Goal: Information Seeking & Learning: Learn about a topic

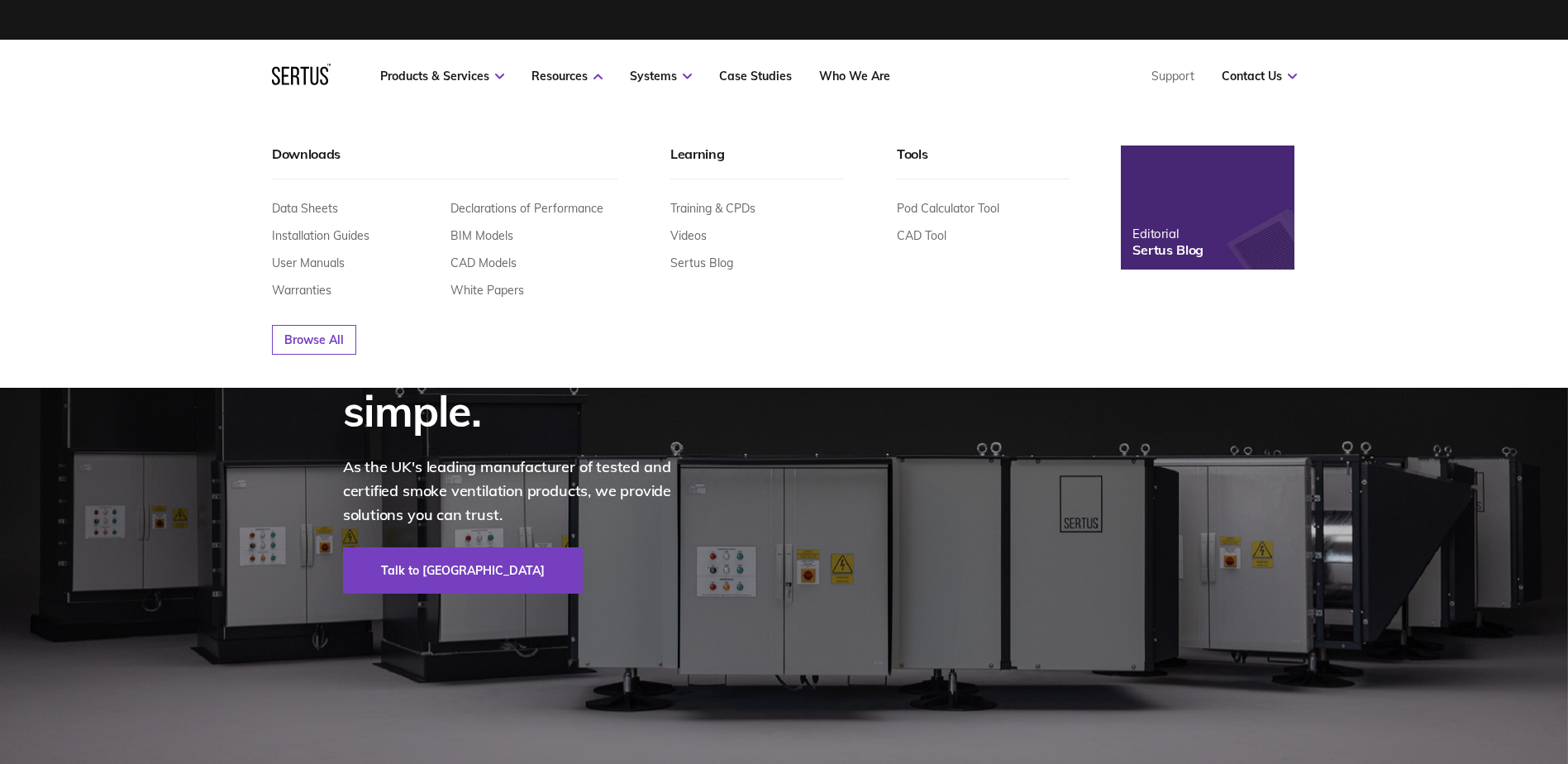
click at [723, 218] on div "Training & CPDs Videos Sertus Blog" at bounding box center [757, 235] width 173 height 69
click at [723, 206] on link "Training & CPDs" at bounding box center [713, 208] width 85 height 15
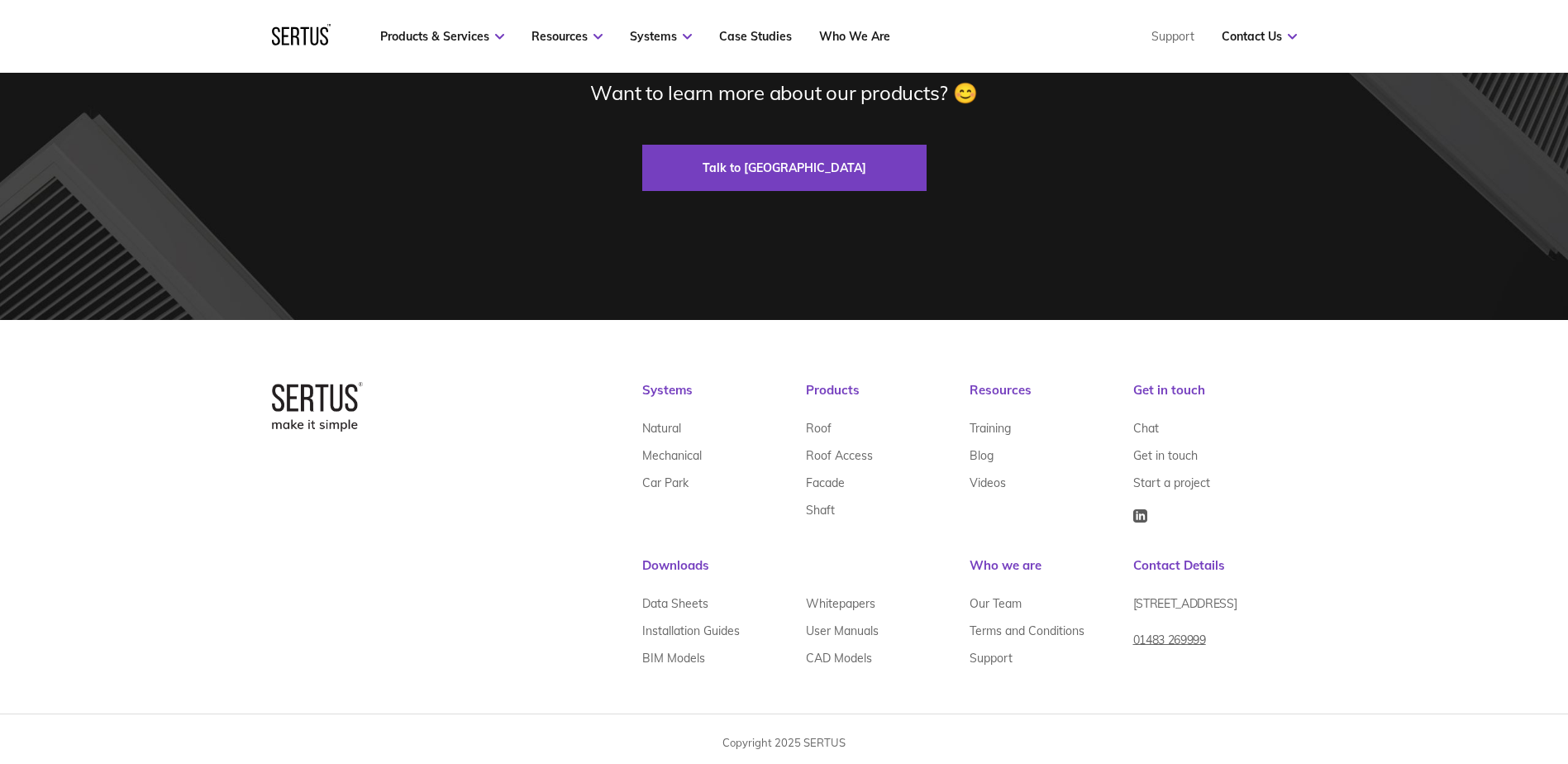
scroll to position [1548, 0]
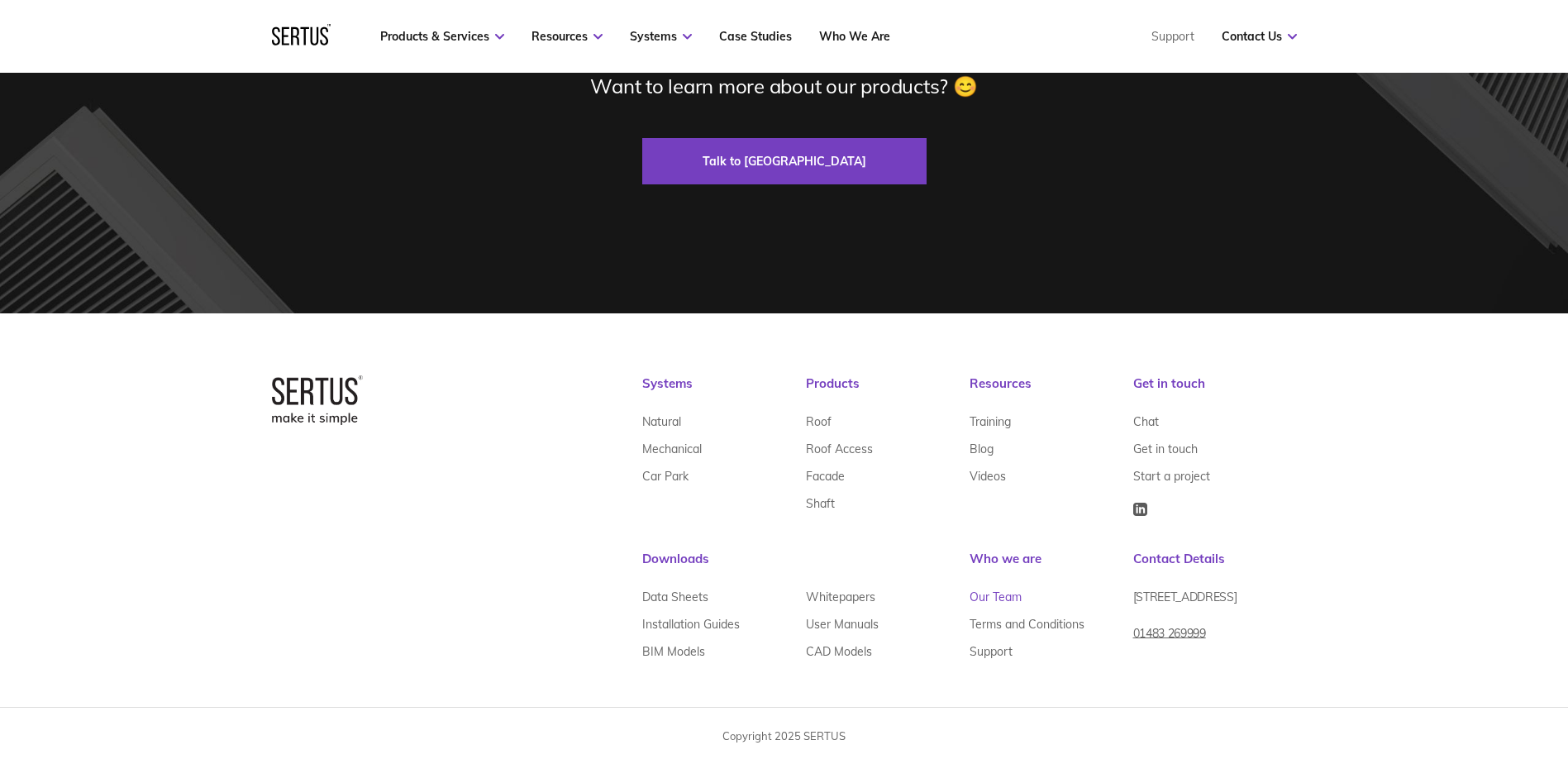
click at [995, 601] on link "Our Team" at bounding box center [995, 597] width 52 height 27
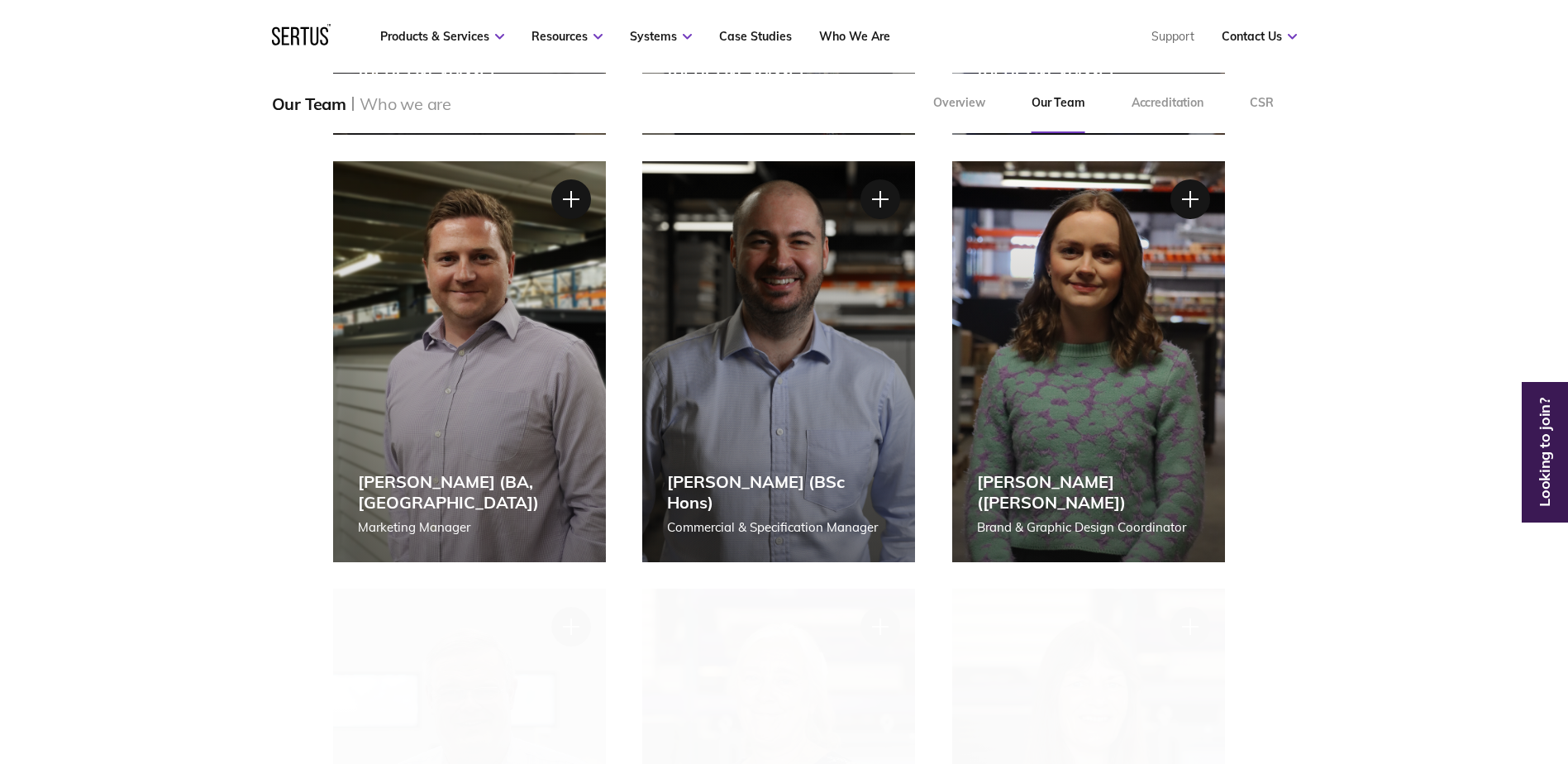
scroll to position [2067, 0]
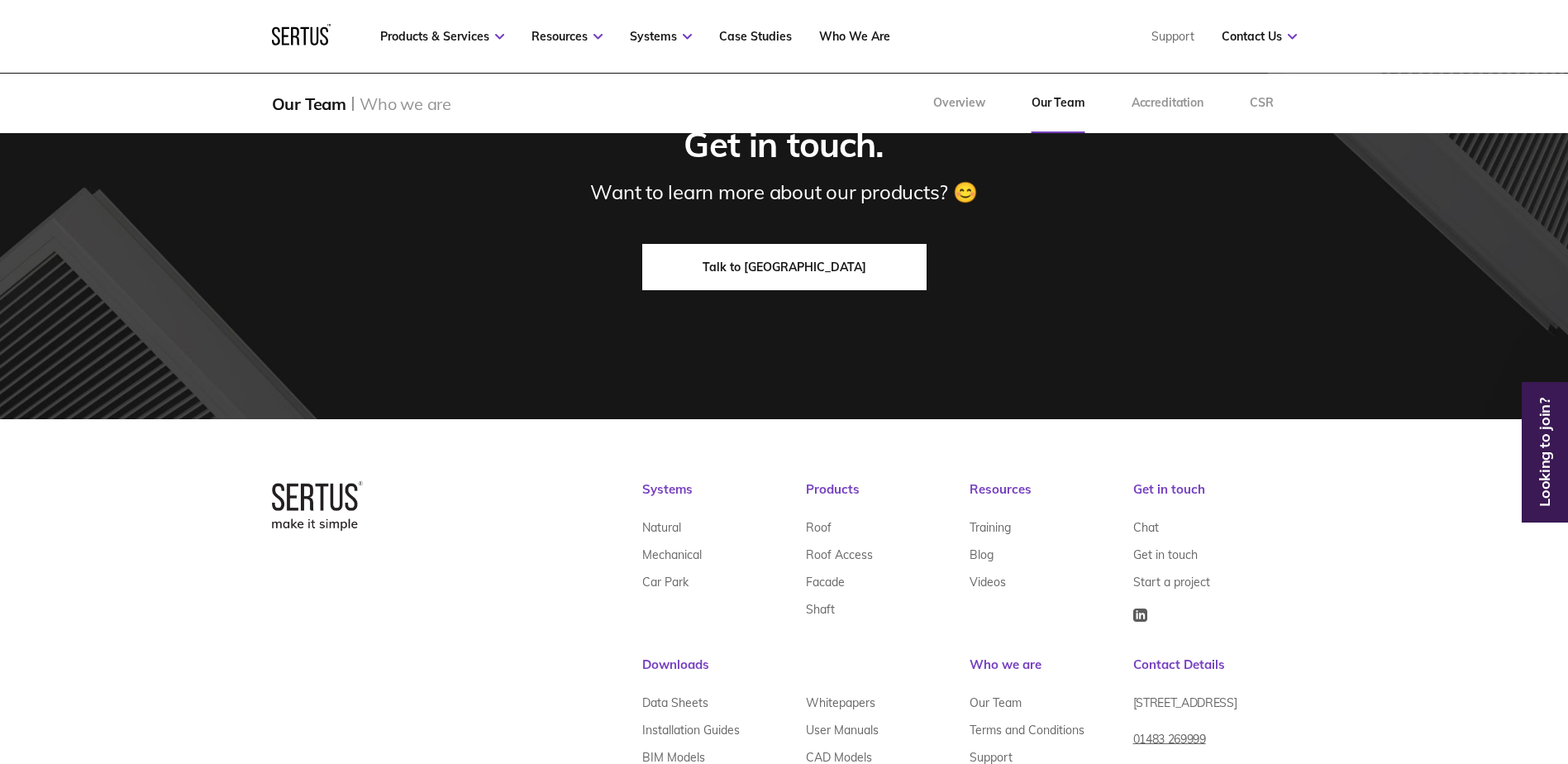
scroll to position [4620, 0]
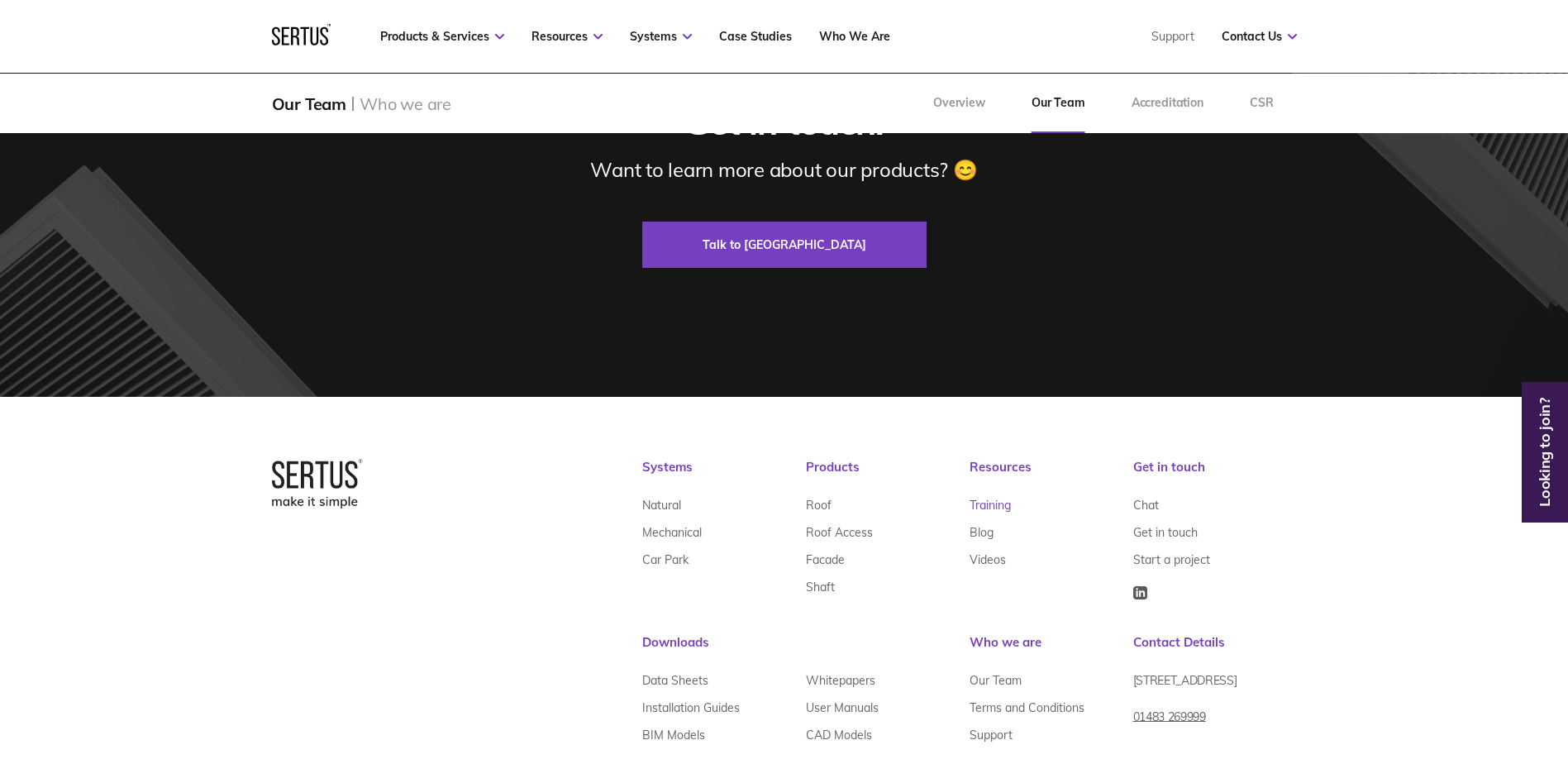
click at [1001, 509] on link "Training" at bounding box center [990, 505] width 41 height 27
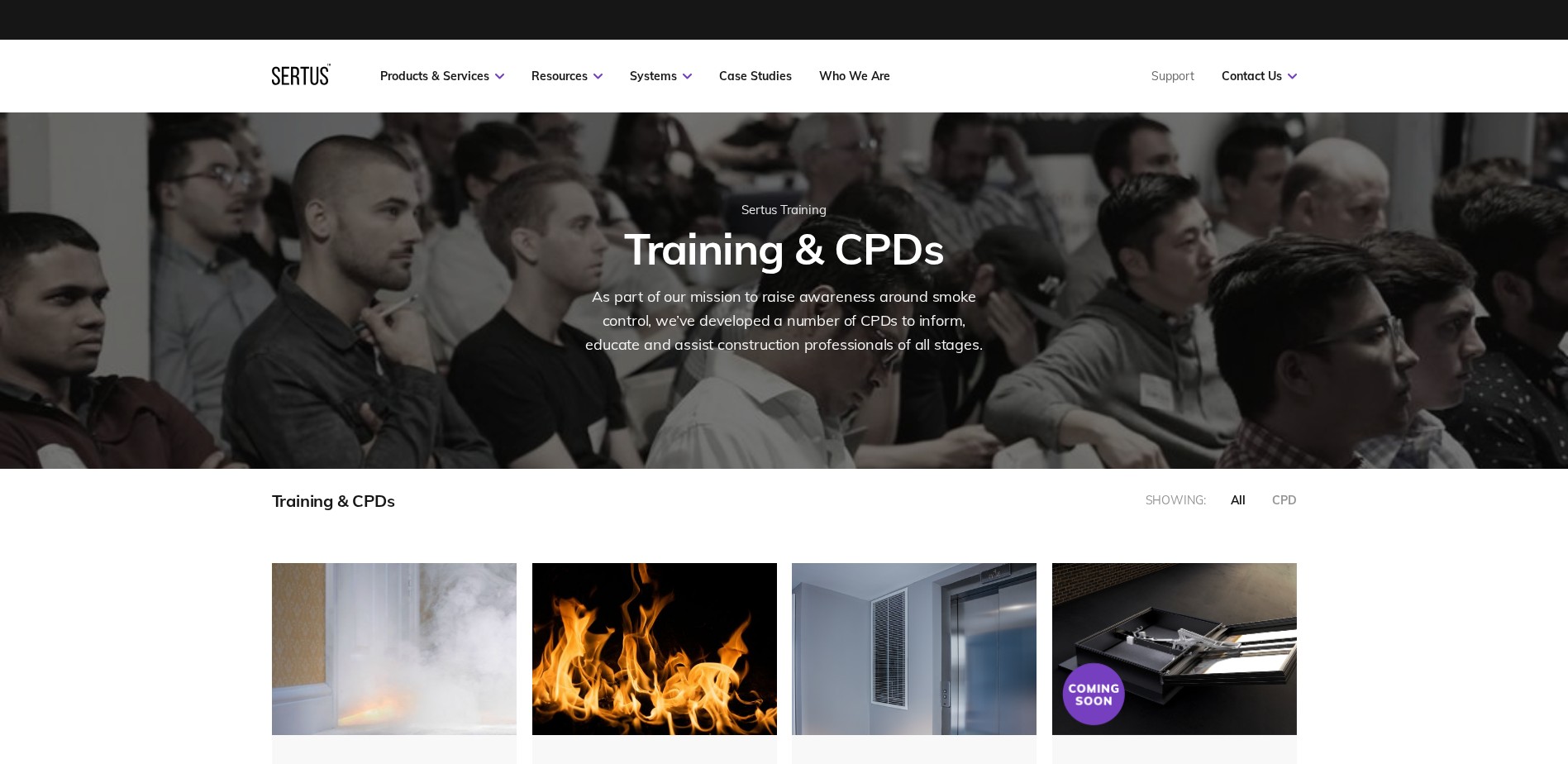
click at [306, 74] on icon at bounding box center [301, 74] width 58 height 21
